Goal: Task Accomplishment & Management: Complete application form

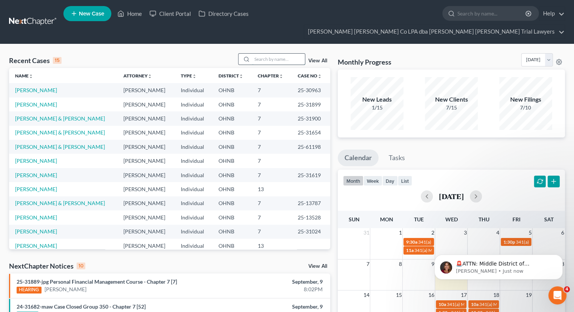
click at [267, 54] on input "search" at bounding box center [278, 59] width 53 height 11
type input "[PERSON_NAME]"
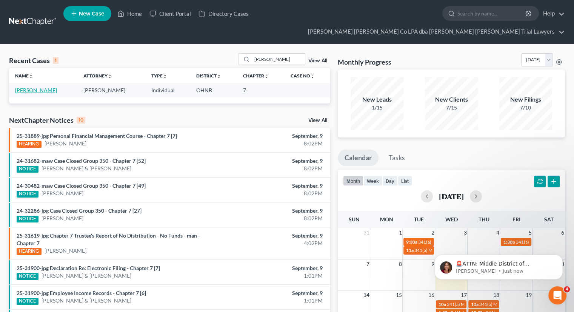
click at [35, 87] on link "[PERSON_NAME]" at bounding box center [36, 90] width 42 height 6
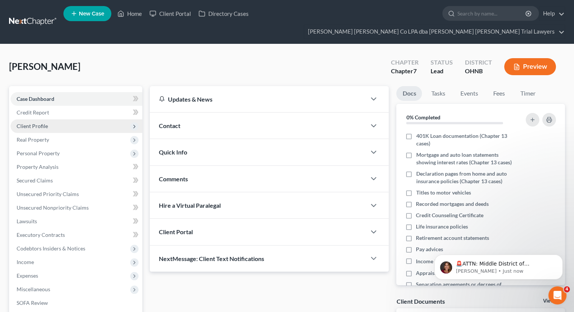
click at [47, 123] on span "Client Profile" at bounding box center [32, 126] width 31 height 6
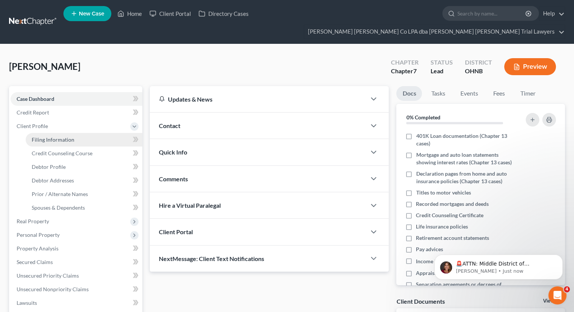
click at [53, 136] on span "Filing Information" at bounding box center [53, 139] width 43 height 6
select select "1"
select select "0"
select select "36"
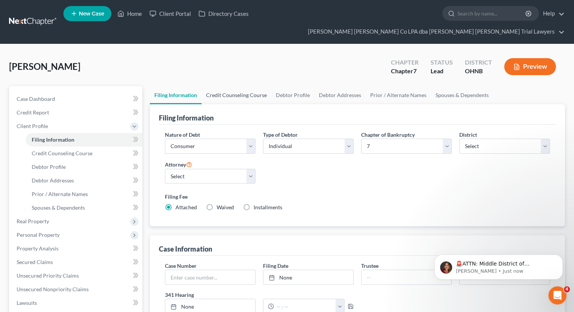
click at [234, 86] on link "Credit Counseling Course" at bounding box center [237, 95] width 70 height 18
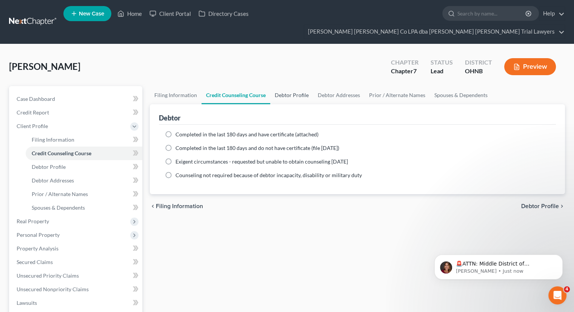
click at [293, 86] on link "Debtor Profile" at bounding box center [291, 95] width 43 height 18
select select "1"
select select "3"
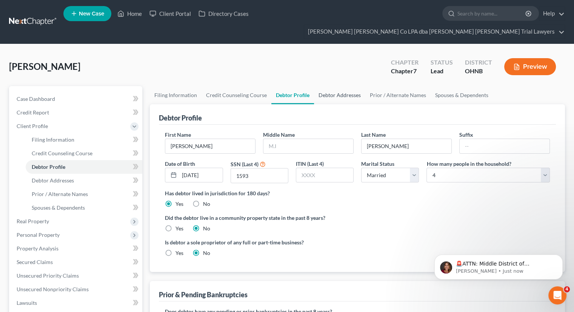
click at [335, 86] on link "Debtor Addresses" at bounding box center [339, 95] width 51 height 18
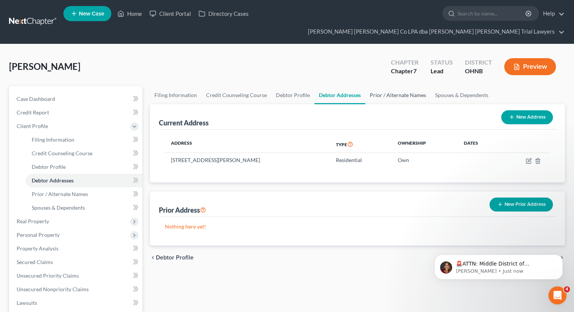
click at [387, 86] on link "Prior / Alternate Names" at bounding box center [397, 95] width 65 height 18
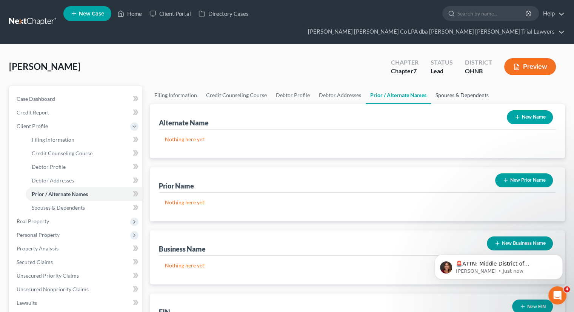
click at [456, 86] on link "Spouses & Dependents" at bounding box center [462, 95] width 62 height 18
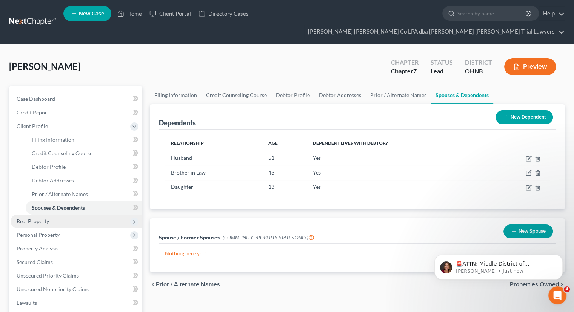
click at [50, 214] on span "Real Property" at bounding box center [77, 221] width 132 height 14
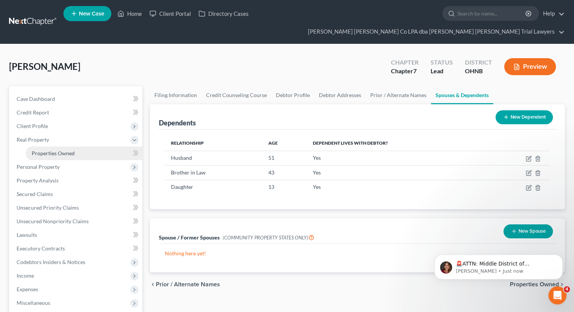
click at [69, 150] on span "Properties Owned" at bounding box center [53, 153] width 43 height 6
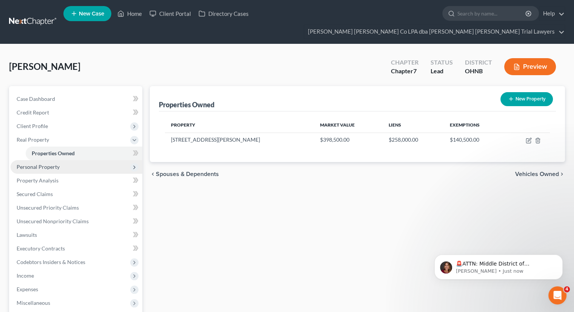
click at [59, 160] on span "Personal Property" at bounding box center [77, 167] width 132 height 14
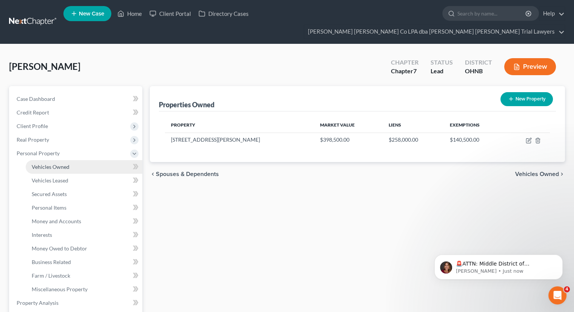
click at [60, 163] on span "Vehicles Owned" at bounding box center [51, 166] width 38 height 6
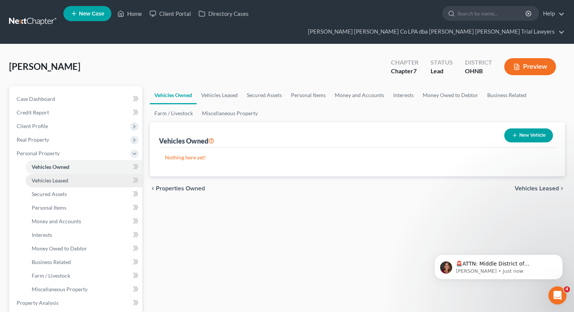
click at [59, 177] on span "Vehicles Leased" at bounding box center [50, 180] width 37 height 6
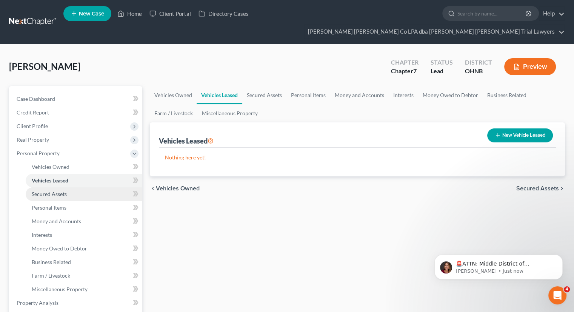
click at [66, 191] on span "Secured Assets" at bounding box center [49, 194] width 35 height 6
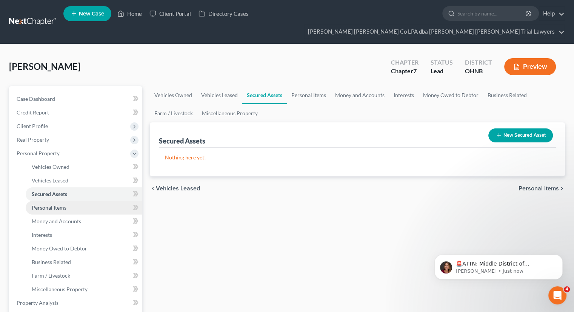
click at [66, 201] on link "Personal Items" at bounding box center [84, 208] width 117 height 14
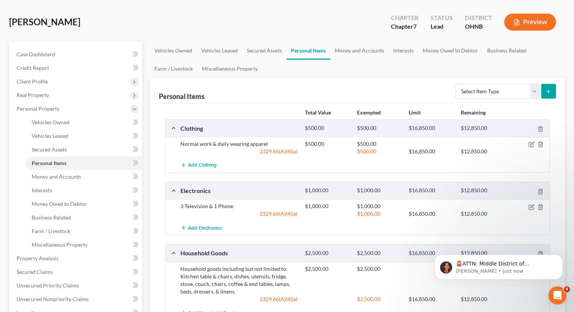
scroll to position [44, 0]
click at [365, 42] on link "Money and Accounts" at bounding box center [359, 51] width 59 height 18
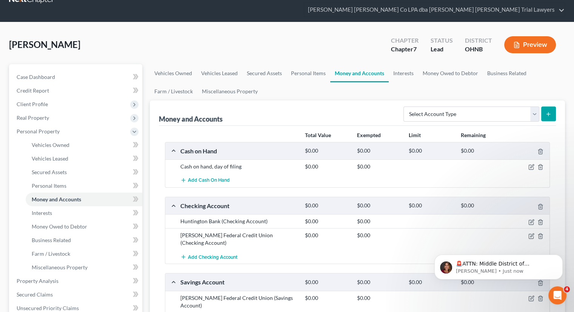
scroll to position [21, 0]
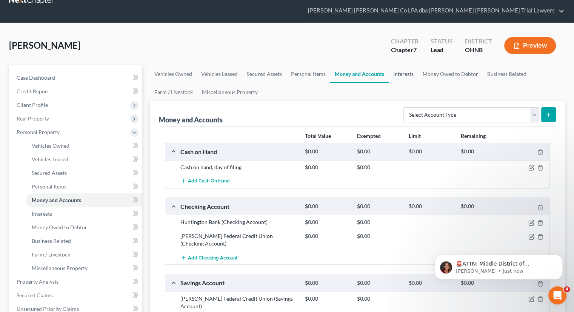
click at [403, 65] on link "Interests" at bounding box center [403, 74] width 29 height 18
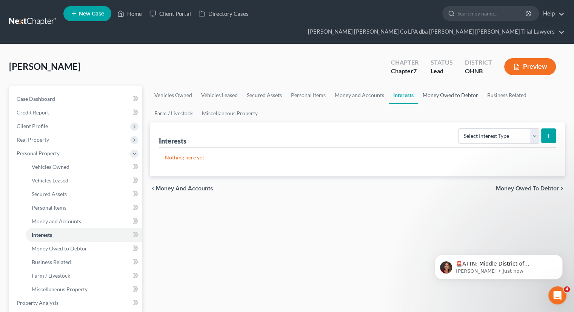
click at [439, 86] on link "Money Owed to Debtor" at bounding box center [450, 95] width 65 height 18
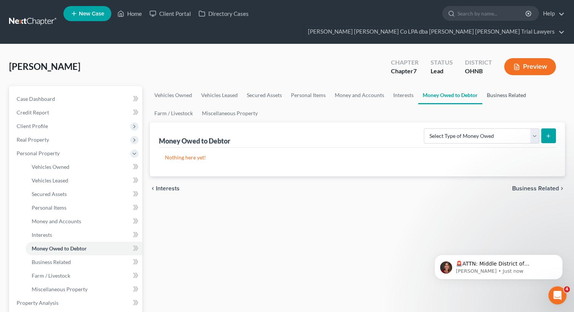
click at [500, 86] on link "Business Related" at bounding box center [506, 95] width 48 height 18
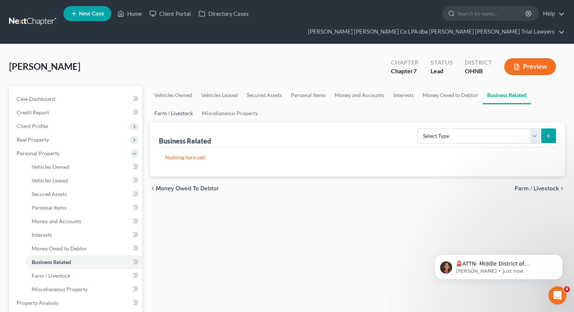
click at [173, 104] on link "Farm / Livestock" at bounding box center [174, 113] width 48 height 18
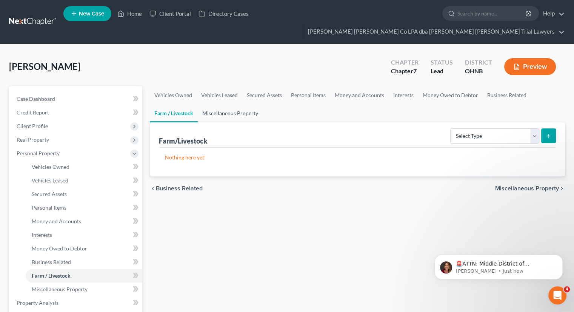
click at [214, 104] on link "Miscellaneous Property" at bounding box center [230, 113] width 65 height 18
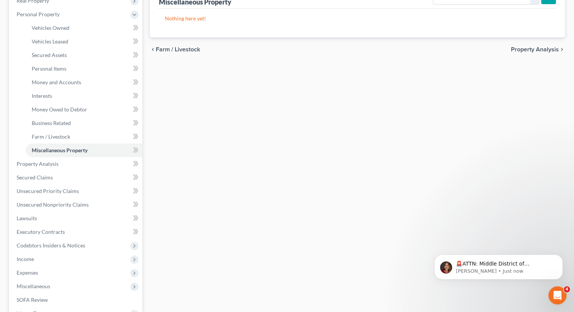
scroll to position [141, 0]
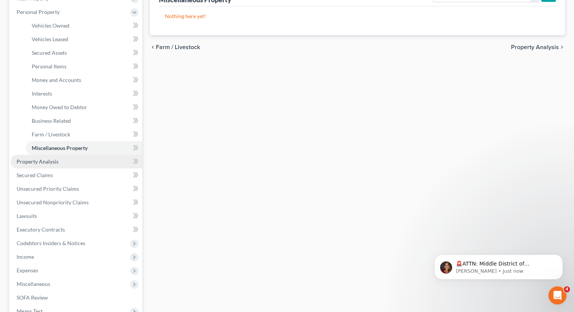
click at [59, 155] on link "Property Analysis" at bounding box center [77, 162] width 132 height 14
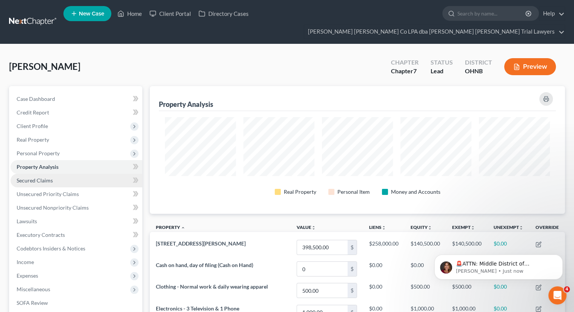
click at [56, 174] on link "Secured Claims" at bounding box center [77, 181] width 132 height 14
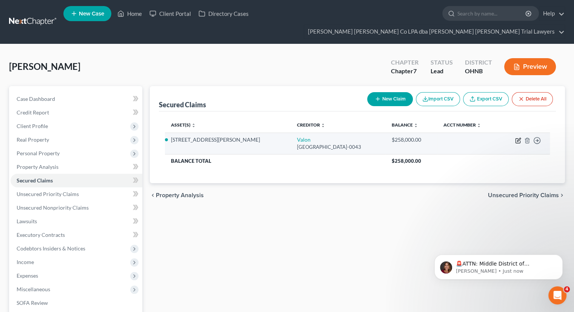
click at [518, 137] on icon "button" at bounding box center [518, 140] width 6 height 6
select select "45"
select select "2"
select select "3"
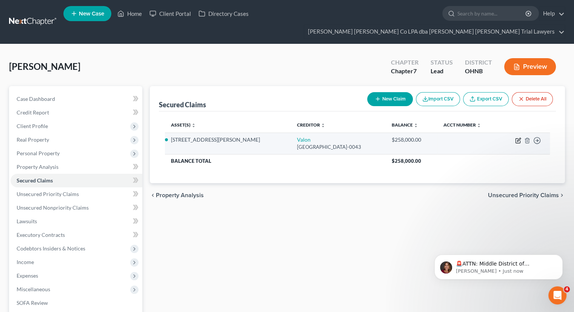
select select "0"
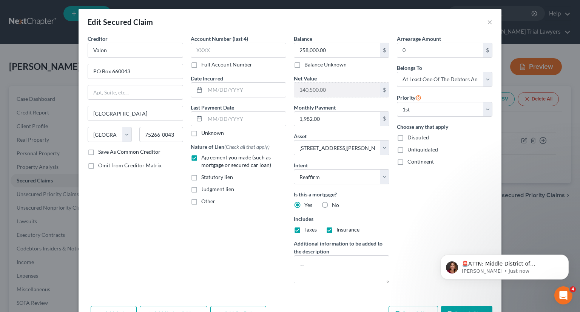
scroll to position [30, 0]
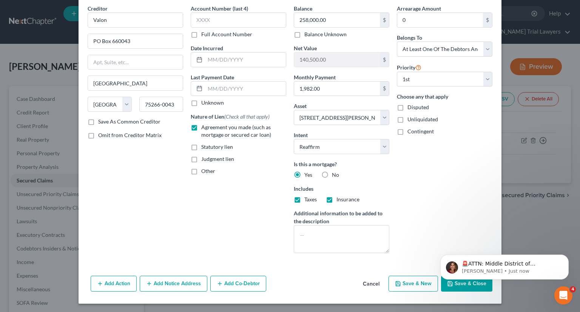
click at [443, 285] on body "🚨ATTN: Middle District of [US_STATE] The court has added a new Credit Counselin…" at bounding box center [504, 265] width 145 height 47
click at [441, 285] on body "🚨ATTN: Middle District of [US_STATE] The court has added a new Credit Counselin…" at bounding box center [504, 265] width 145 height 47
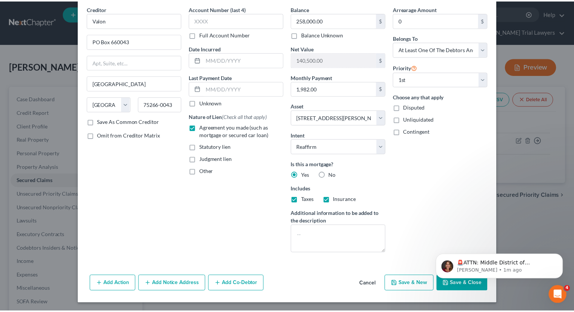
scroll to position [0, 0]
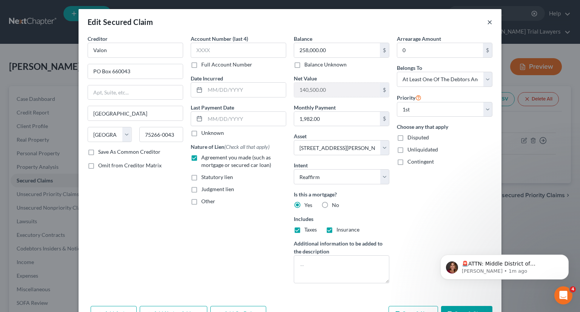
click at [487, 23] on button "×" at bounding box center [489, 21] width 5 height 9
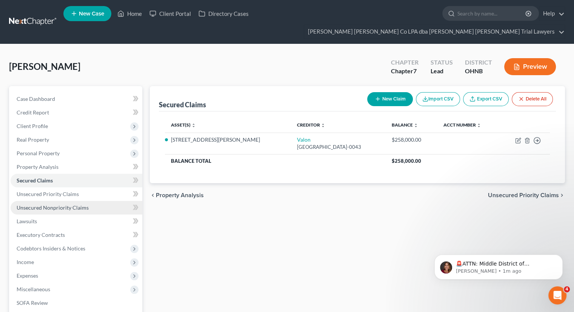
click at [89, 201] on link "Unsecured Nonpriority Claims" at bounding box center [77, 208] width 132 height 14
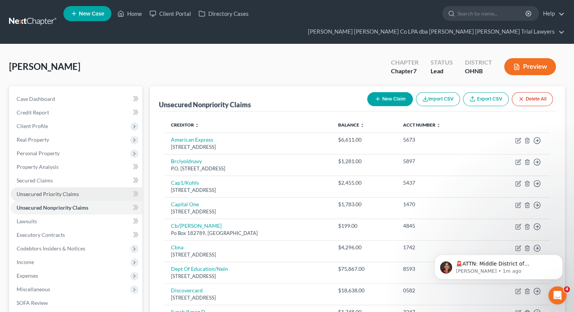
click at [90, 187] on link "Unsecured Priority Claims" at bounding box center [77, 194] width 132 height 14
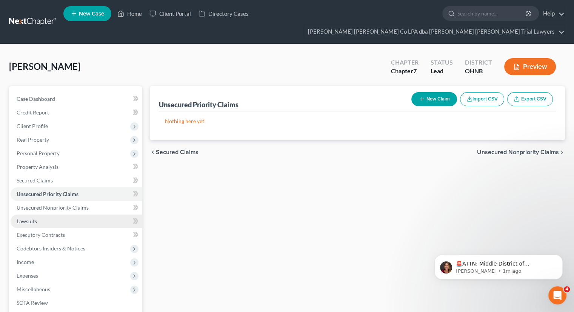
click at [45, 214] on link "Lawsuits" at bounding box center [77, 221] width 132 height 14
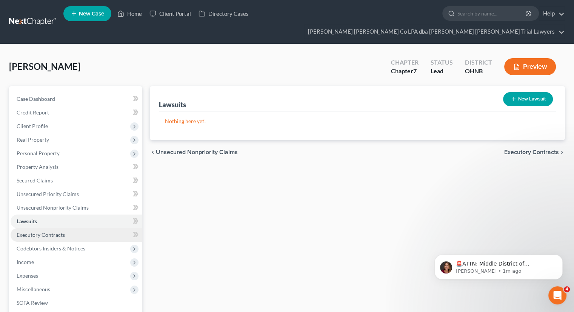
click at [45, 231] on span "Executory Contracts" at bounding box center [41, 234] width 48 height 6
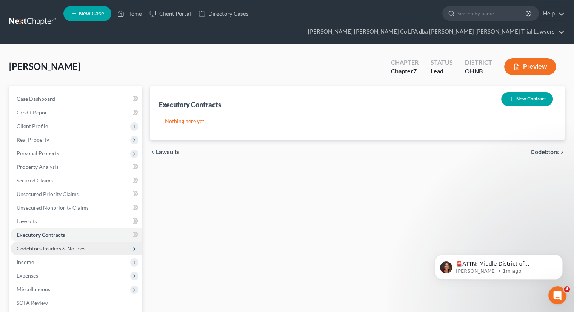
click at [48, 245] on span "Codebtors Insiders & Notices" at bounding box center [51, 248] width 69 height 6
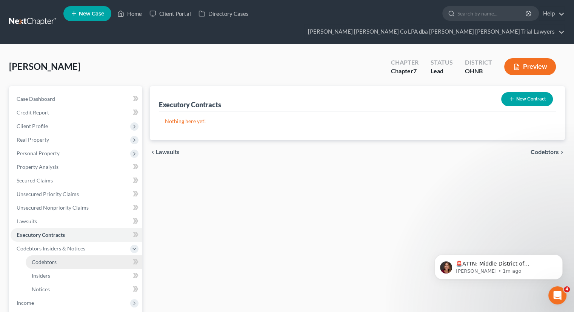
click at [49, 255] on link "Codebtors" at bounding box center [84, 262] width 117 height 14
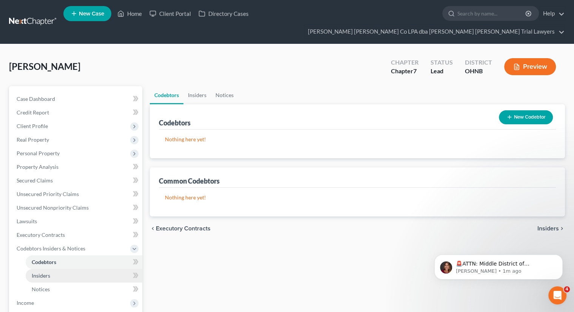
click at [49, 272] on span "Insiders" at bounding box center [41, 275] width 18 height 6
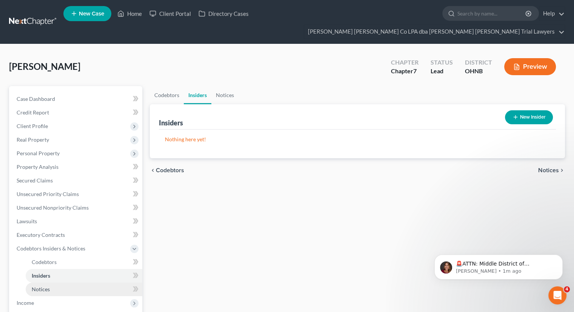
click at [51, 282] on link "Notices" at bounding box center [84, 289] width 117 height 14
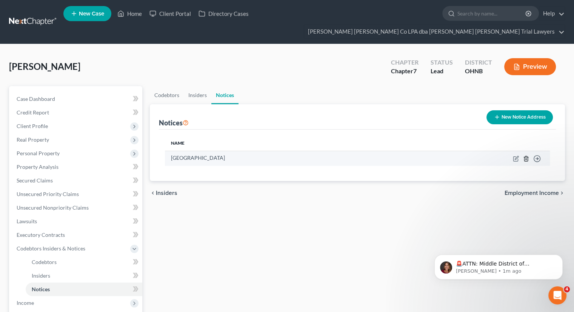
click at [526, 156] on icon "button" at bounding box center [525, 158] width 3 height 5
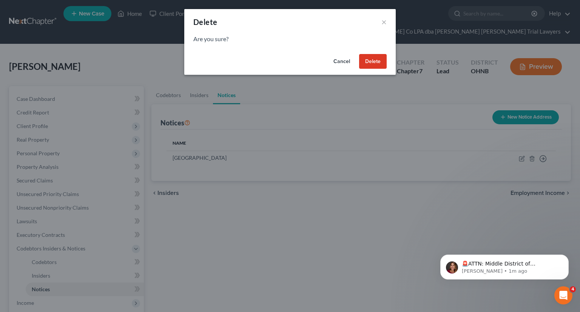
click at [370, 64] on button "Delete" at bounding box center [373, 61] width 28 height 15
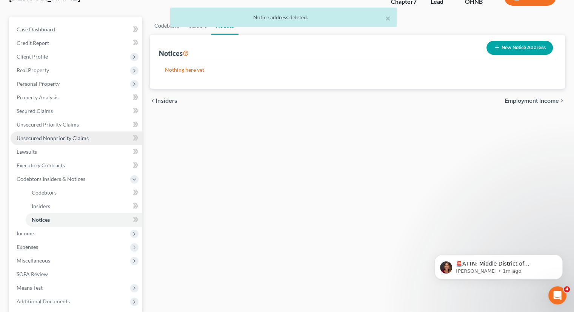
scroll to position [124, 0]
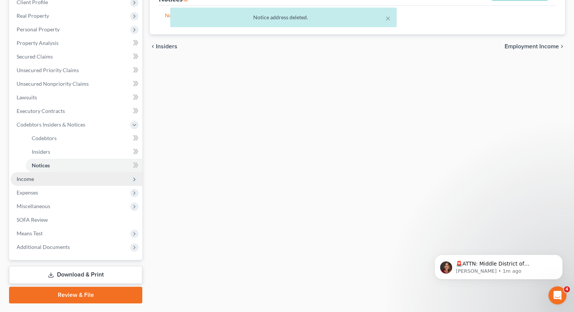
click at [36, 172] on span "Income" at bounding box center [77, 179] width 132 height 14
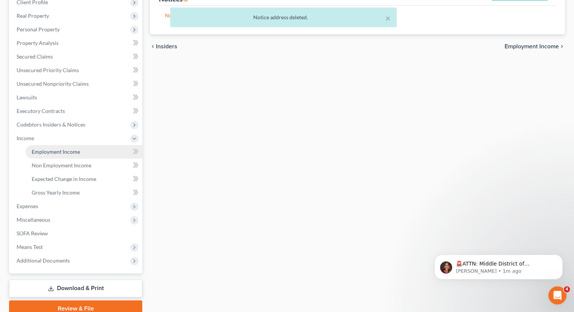
click at [45, 145] on link "Employment Income" at bounding box center [84, 152] width 117 height 14
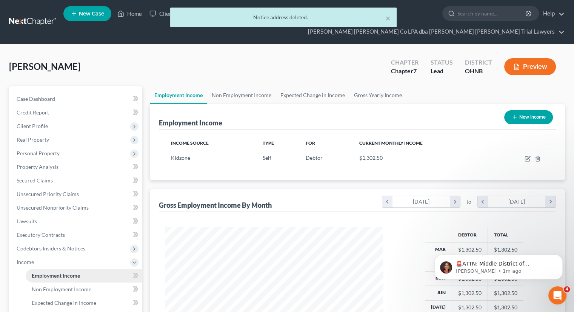
scroll to position [134, 233]
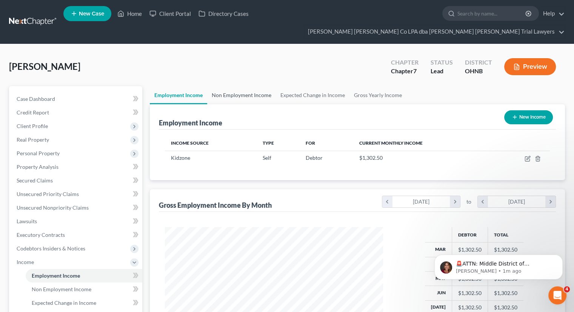
click at [242, 86] on link "Non Employment Income" at bounding box center [241, 95] width 69 height 18
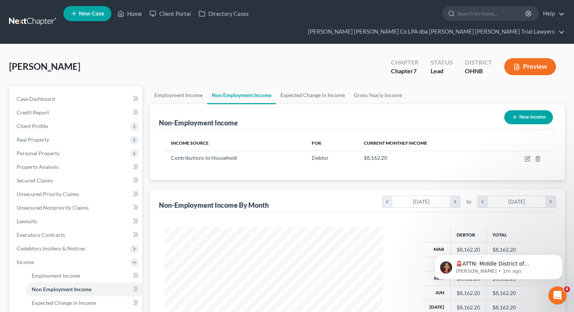
scroll to position [134, 233]
click at [307, 86] on link "Expected Change in Income" at bounding box center [313, 95] width 74 height 18
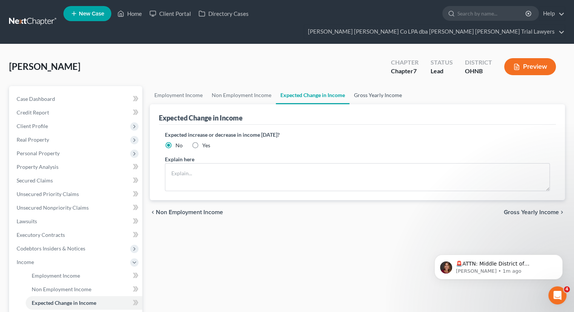
click at [390, 86] on link "Gross Yearly Income" at bounding box center [378, 95] width 57 height 18
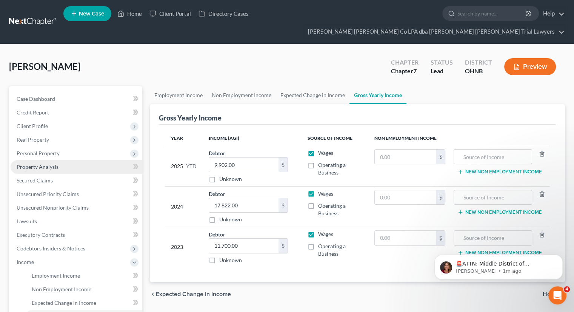
scroll to position [143, 0]
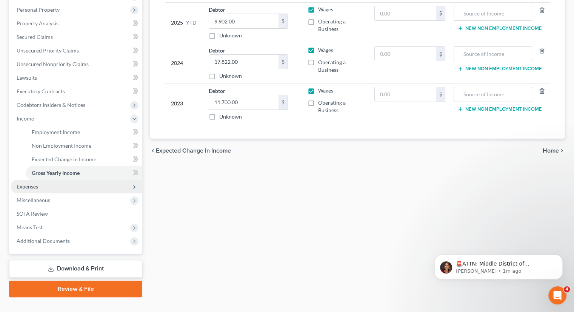
click at [67, 180] on span "Expenses" at bounding box center [77, 187] width 132 height 14
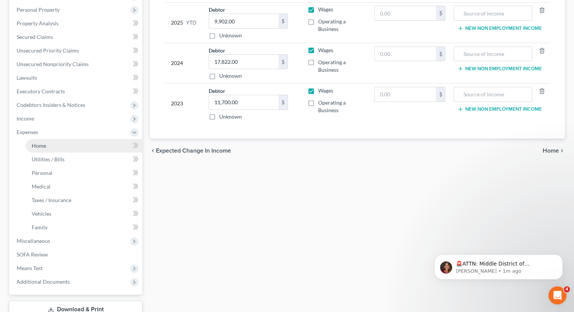
click at [68, 139] on link "Home" at bounding box center [84, 146] width 117 height 14
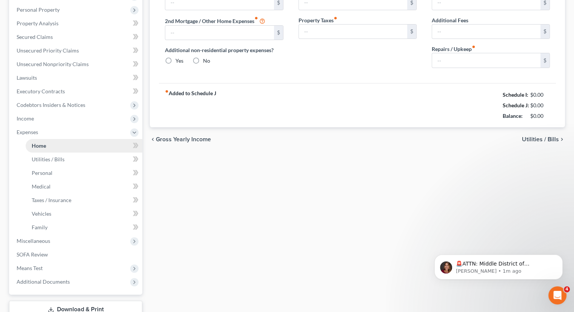
type input "1,982.00"
type input "0.00"
radio input "true"
type input "0.00"
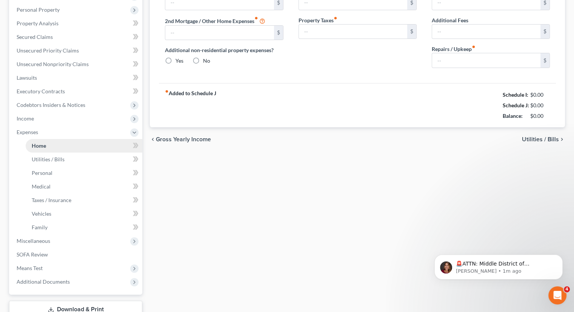
type input "0.00"
type input "300.00"
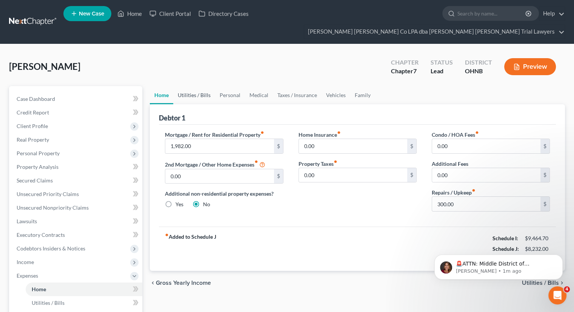
click at [201, 86] on link "Utilities / Bills" at bounding box center [194, 95] width 42 height 18
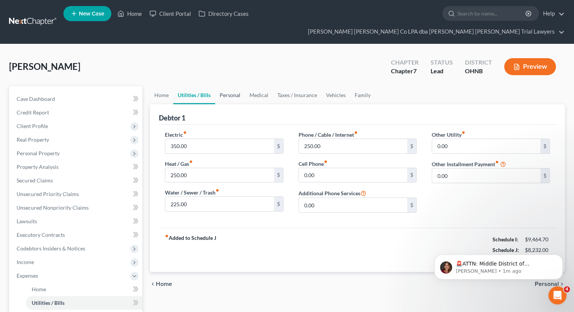
click at [226, 86] on link "Personal" at bounding box center [230, 95] width 30 height 18
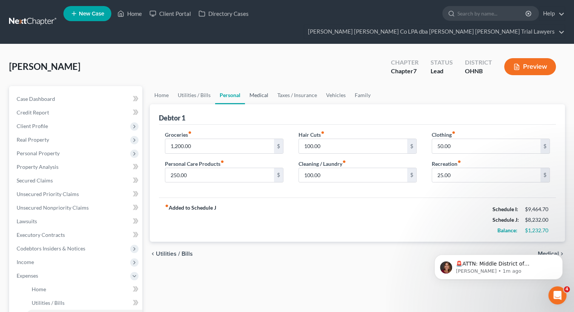
click at [264, 86] on link "Medical" at bounding box center [259, 95] width 28 height 18
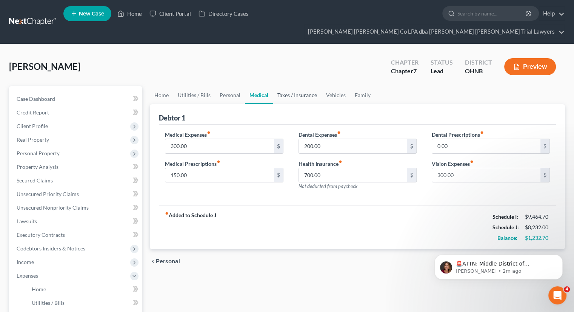
click at [296, 86] on link "Taxes / Insurance" at bounding box center [297, 95] width 49 height 18
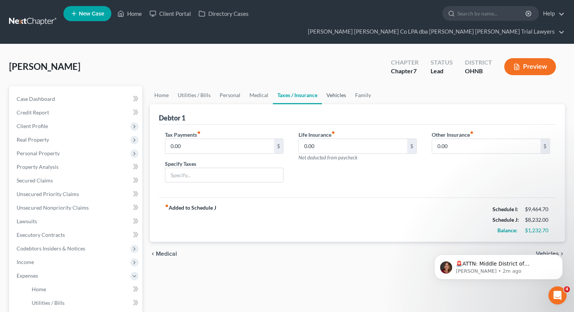
click at [337, 86] on link "Vehicles" at bounding box center [336, 95] width 29 height 18
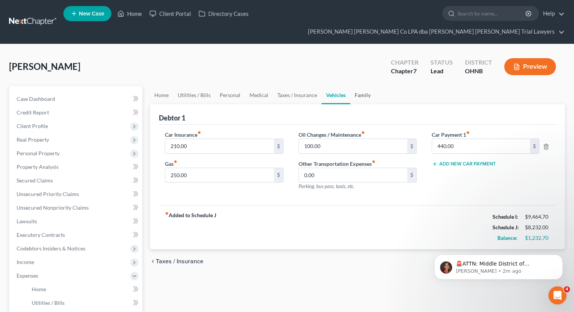
click at [357, 86] on link "Family" at bounding box center [362, 95] width 25 height 18
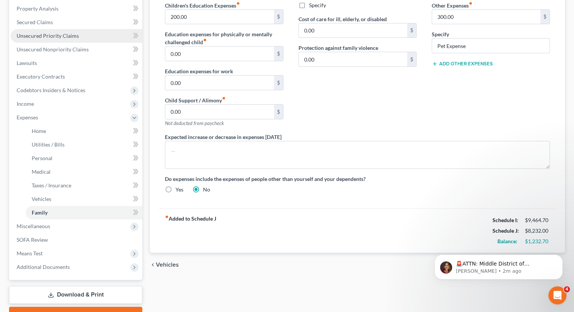
scroll to position [165, 0]
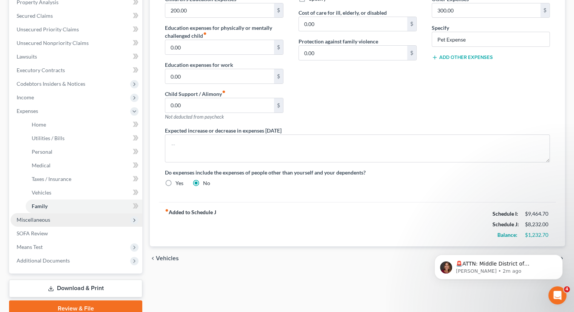
click at [82, 213] on span "Miscellaneous" at bounding box center [77, 220] width 132 height 14
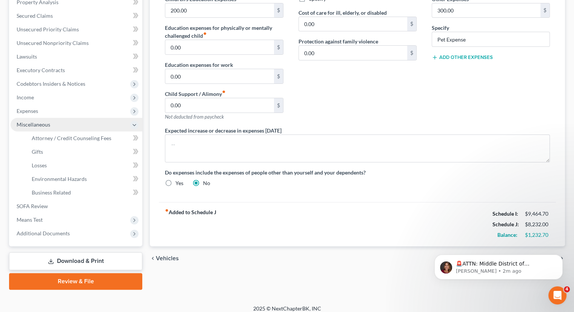
scroll to position [157, 0]
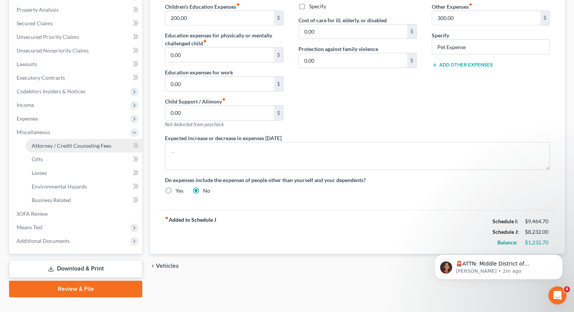
click at [95, 139] on link "Attorney / Credit Counseling Fees" at bounding box center [84, 146] width 117 height 14
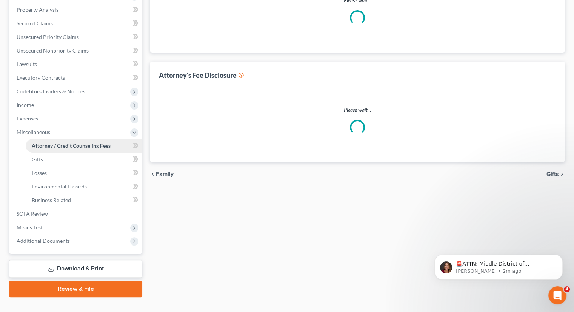
select select "0"
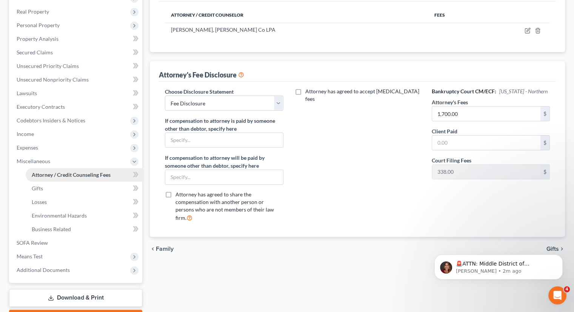
scroll to position [128, 0]
click at [460, 135] on input "text" at bounding box center [486, 142] width 108 height 14
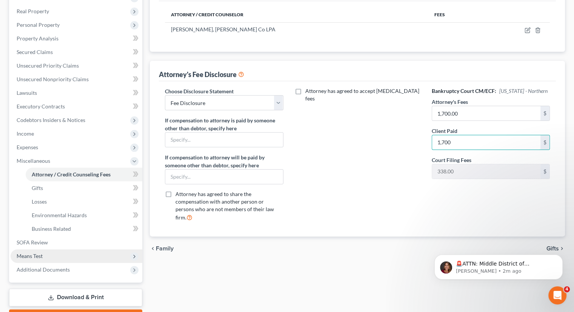
type input "1,700"
click at [64, 249] on span "Means Test" at bounding box center [77, 256] width 132 height 14
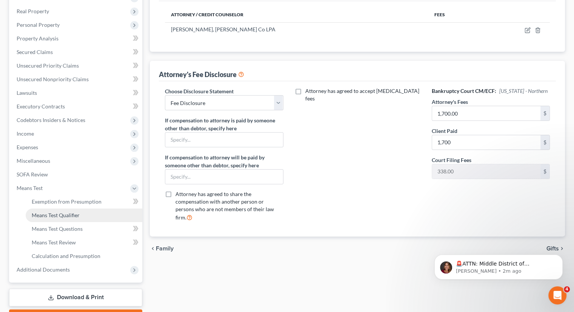
click at [70, 208] on link "Means Test Qualifier" at bounding box center [84, 215] width 117 height 14
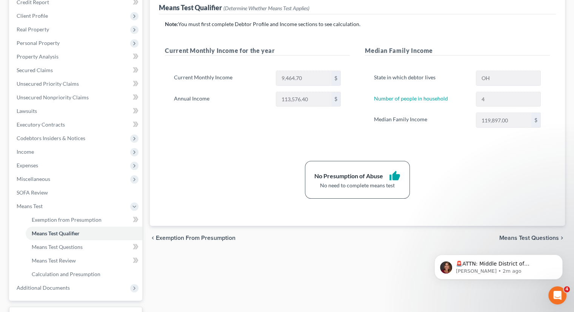
scroll to position [116, 0]
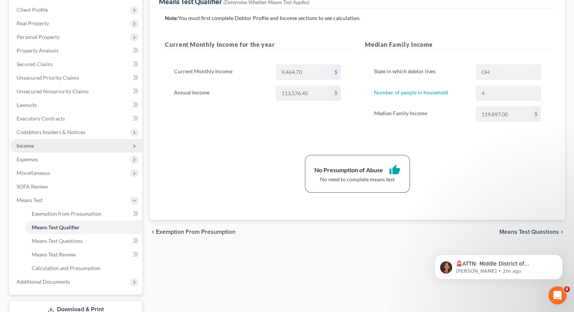
click at [52, 139] on span "Income" at bounding box center [77, 146] width 132 height 14
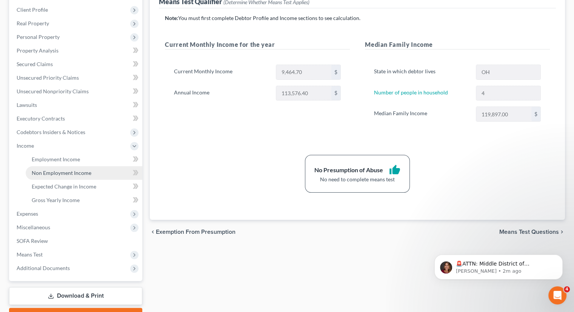
click at [78, 169] on span "Non Employment Income" at bounding box center [62, 172] width 60 height 6
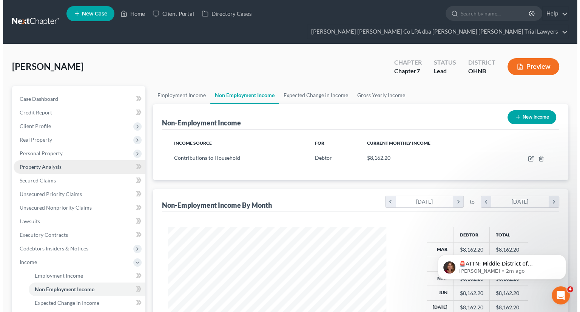
scroll to position [134, 233]
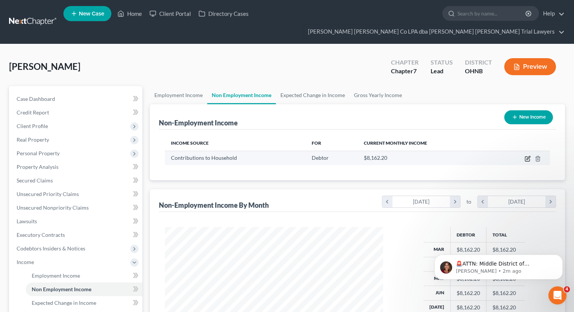
click at [525, 157] on icon "button" at bounding box center [527, 159] width 5 height 5
select select "8"
select select "1"
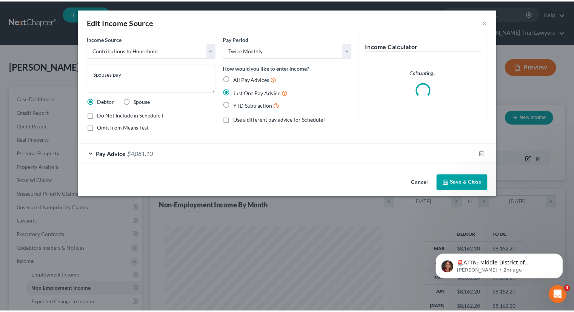
scroll to position [134, 236]
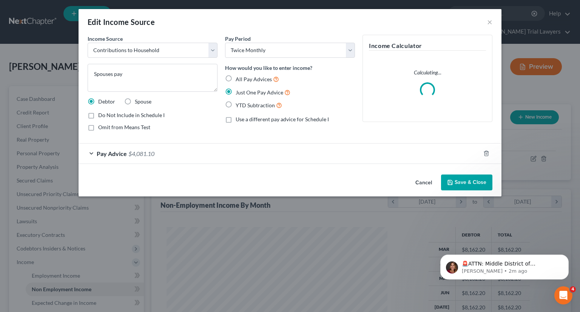
click at [242, 151] on div "Pay Advice $4,081.10" at bounding box center [280, 153] width 402 height 20
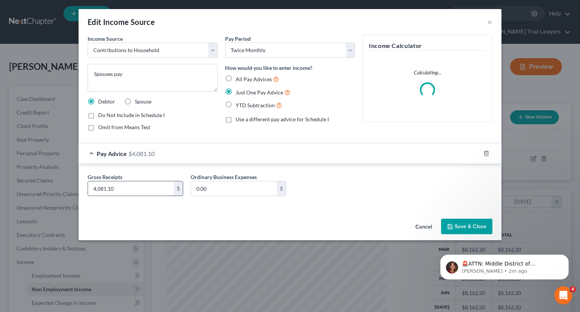
click at [133, 184] on input "4,081.10" at bounding box center [131, 188] width 86 height 14
type input "3,500"
click at [450, 224] on icon "button" at bounding box center [450, 226] width 6 height 6
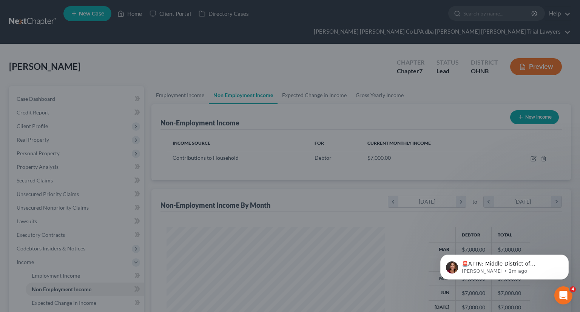
scroll to position [377334, 377235]
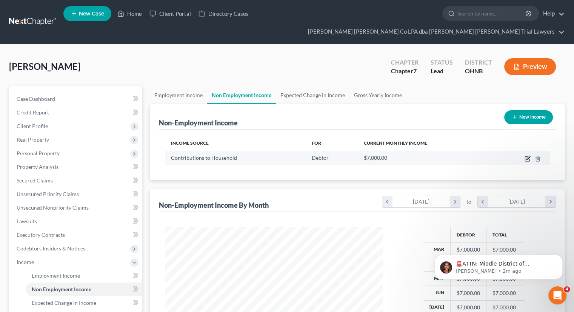
click at [526, 156] on icon "button" at bounding box center [528, 159] width 6 height 6
select select "8"
select select "1"
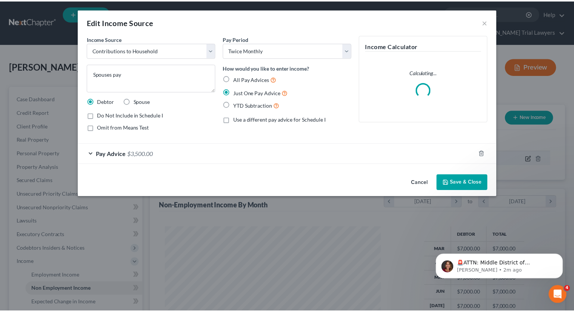
scroll to position [134, 236]
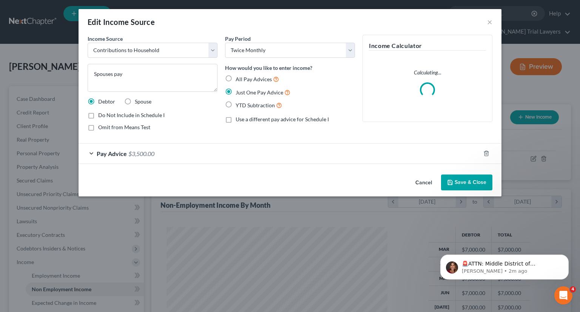
click at [135, 99] on label "Spouse" at bounding box center [143, 102] width 17 height 8
click at [138, 99] on input "Spouse" at bounding box center [140, 100] width 5 height 5
radio input "true"
click at [479, 180] on button "Save & Close" at bounding box center [466, 182] width 51 height 16
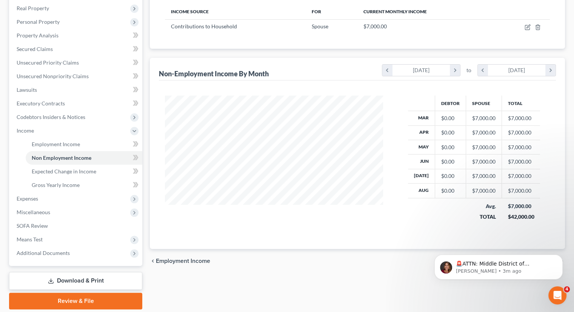
scroll to position [143, 0]
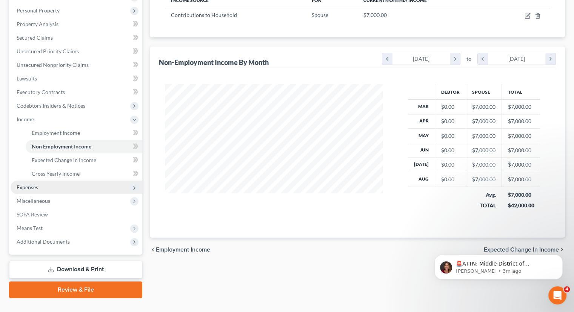
click at [47, 180] on span "Expenses" at bounding box center [77, 187] width 132 height 14
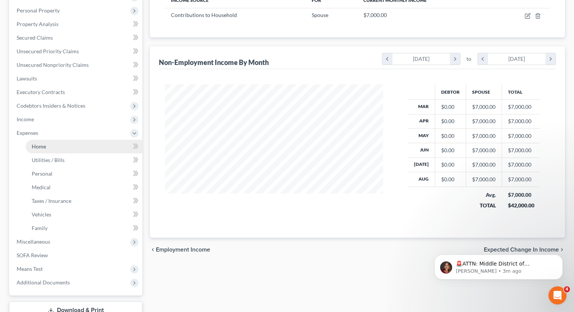
click at [65, 140] on link "Home" at bounding box center [84, 147] width 117 height 14
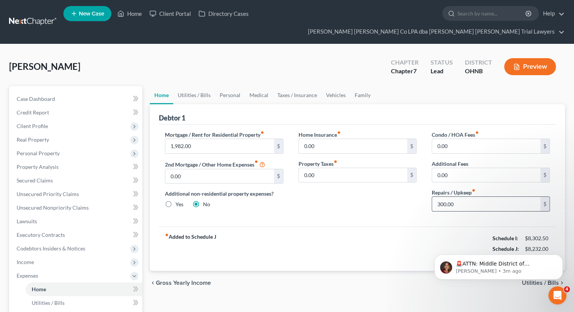
click at [450, 197] on input "300.00" at bounding box center [486, 204] width 108 height 14
click at [354, 205] on div "Mortgage / Rent for Residential Property fiber_manual_record 1,982.00 $ 2nd Mor…" at bounding box center [357, 176] width 397 height 102
click at [95, 174] on link "Secured Claims" at bounding box center [77, 181] width 132 height 14
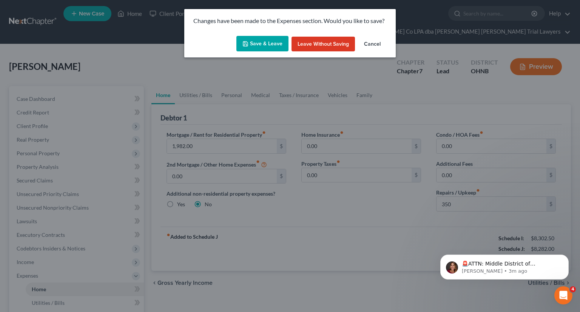
click at [259, 42] on button "Save & Leave" at bounding box center [262, 44] width 52 height 16
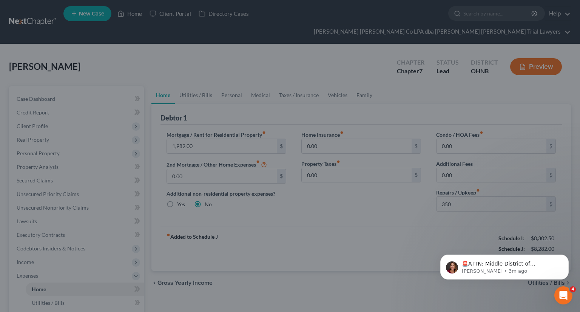
type input "350.00"
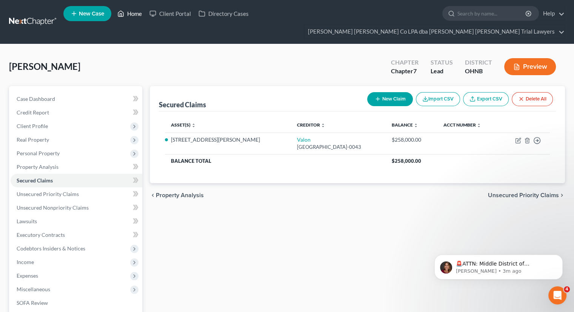
click at [134, 17] on link "Home" at bounding box center [130, 14] width 32 height 14
